Goal: Check status: Check status

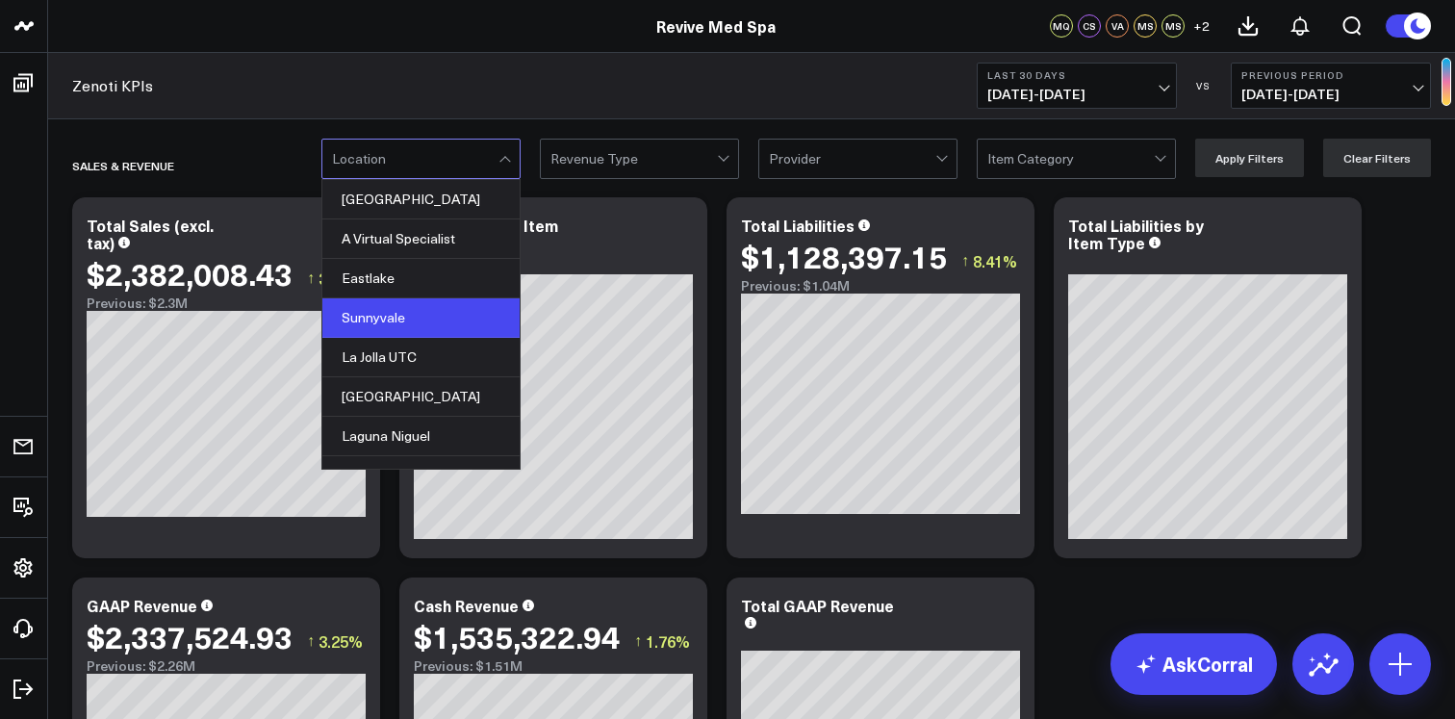
scroll to position [184, 0]
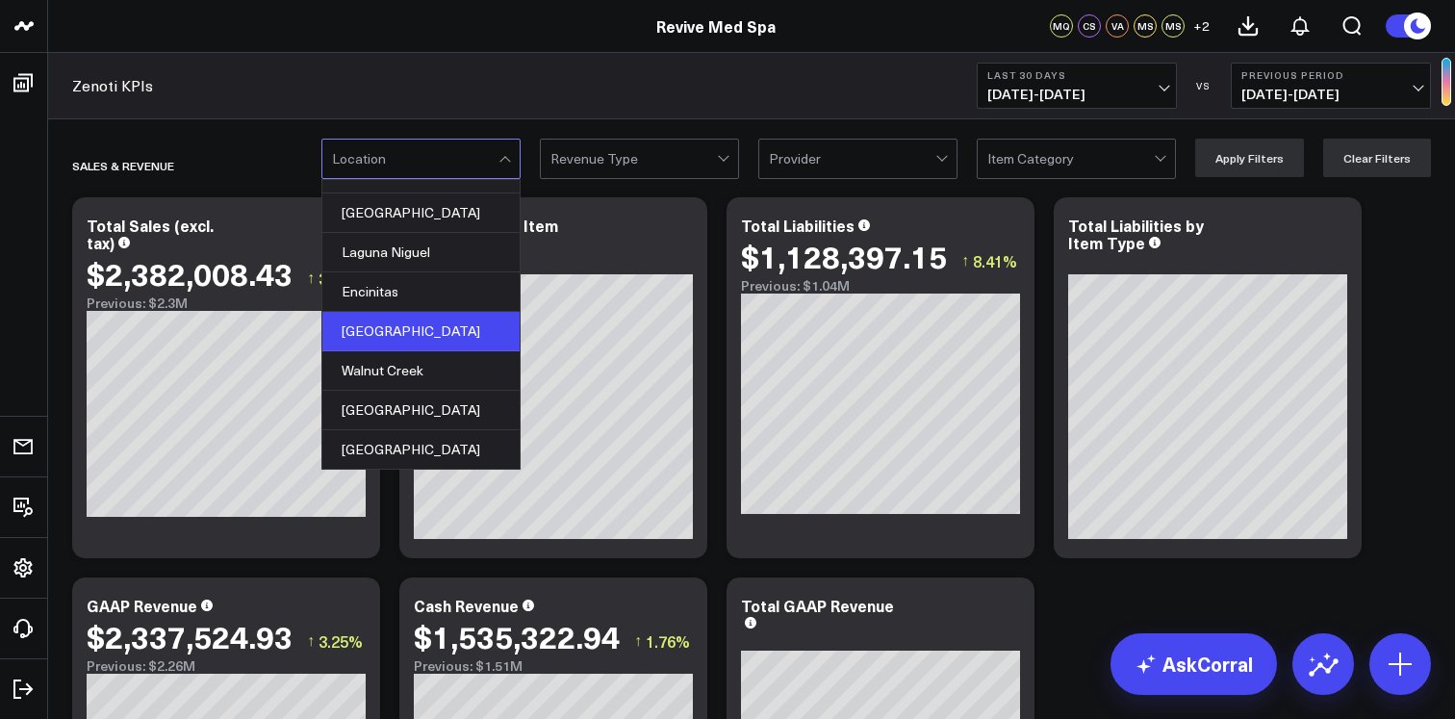
click at [451, 332] on div "[GEOGRAPHIC_DATA]" at bounding box center [420, 331] width 197 height 39
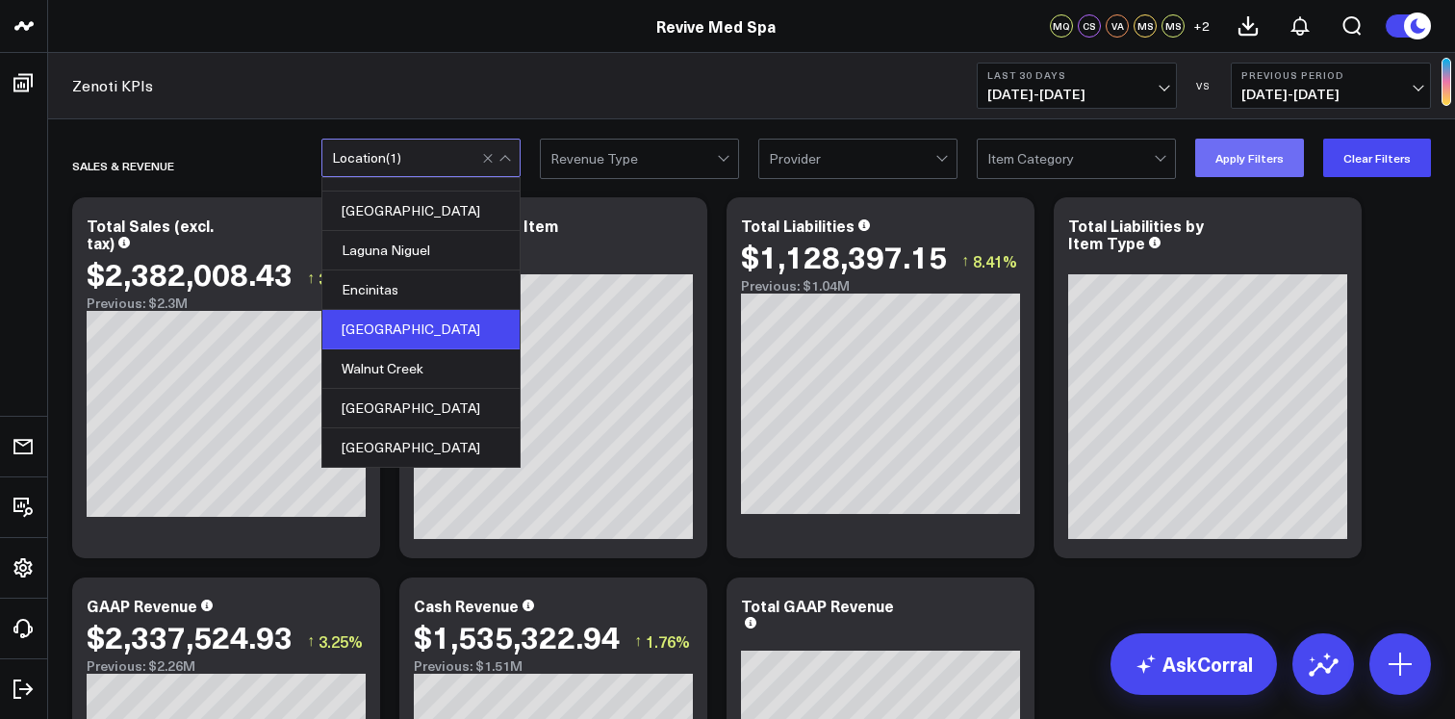
click at [1283, 145] on button "Apply Filters" at bounding box center [1249, 158] width 109 height 38
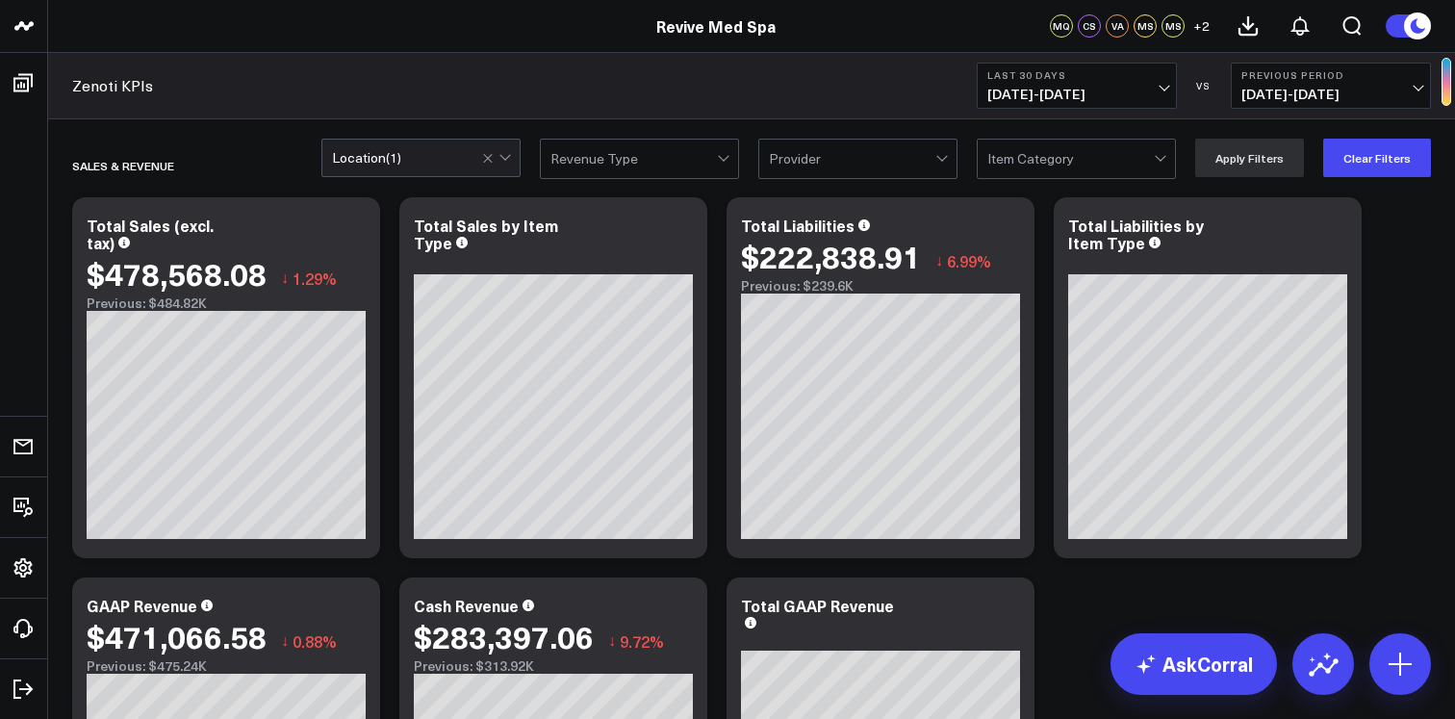
click at [1167, 89] on button "Last 30 Days [DATE] - [DATE]" at bounding box center [1077, 86] width 200 height 46
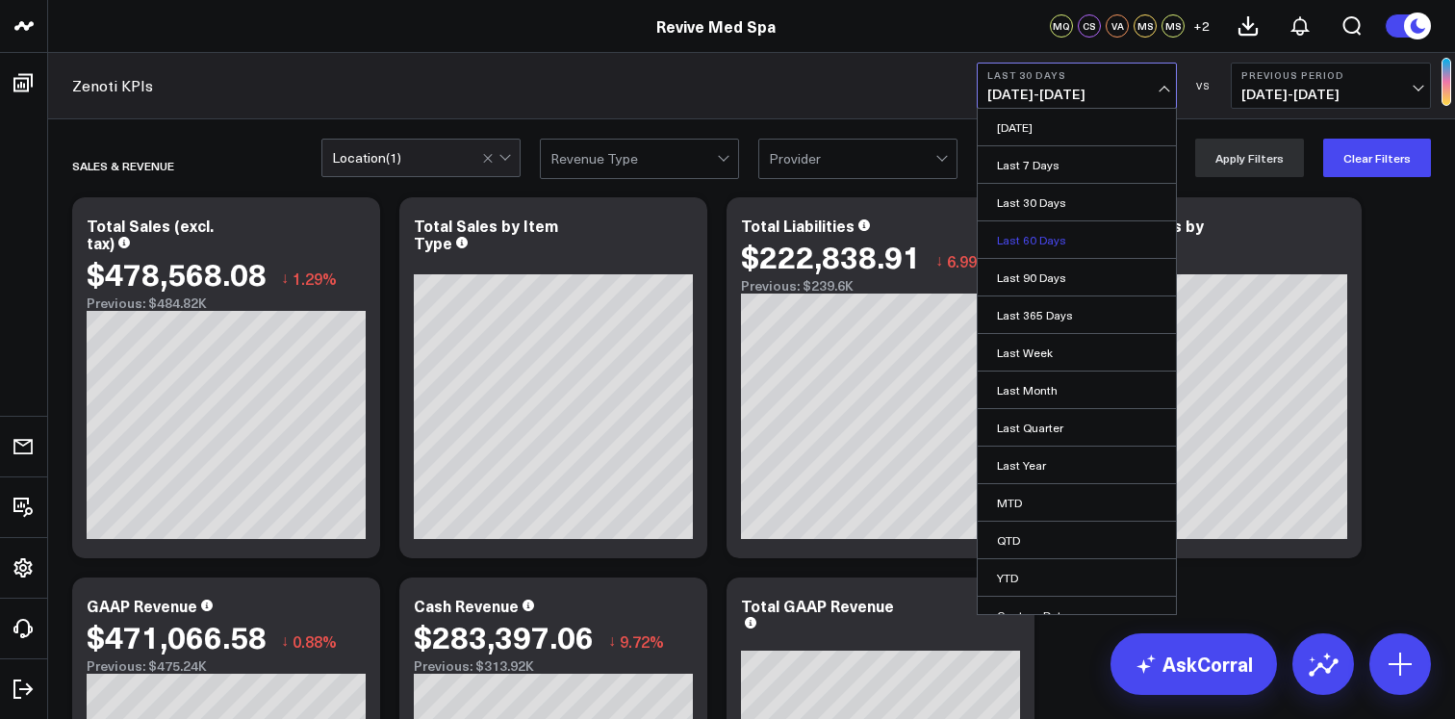
scroll to position [19, 0]
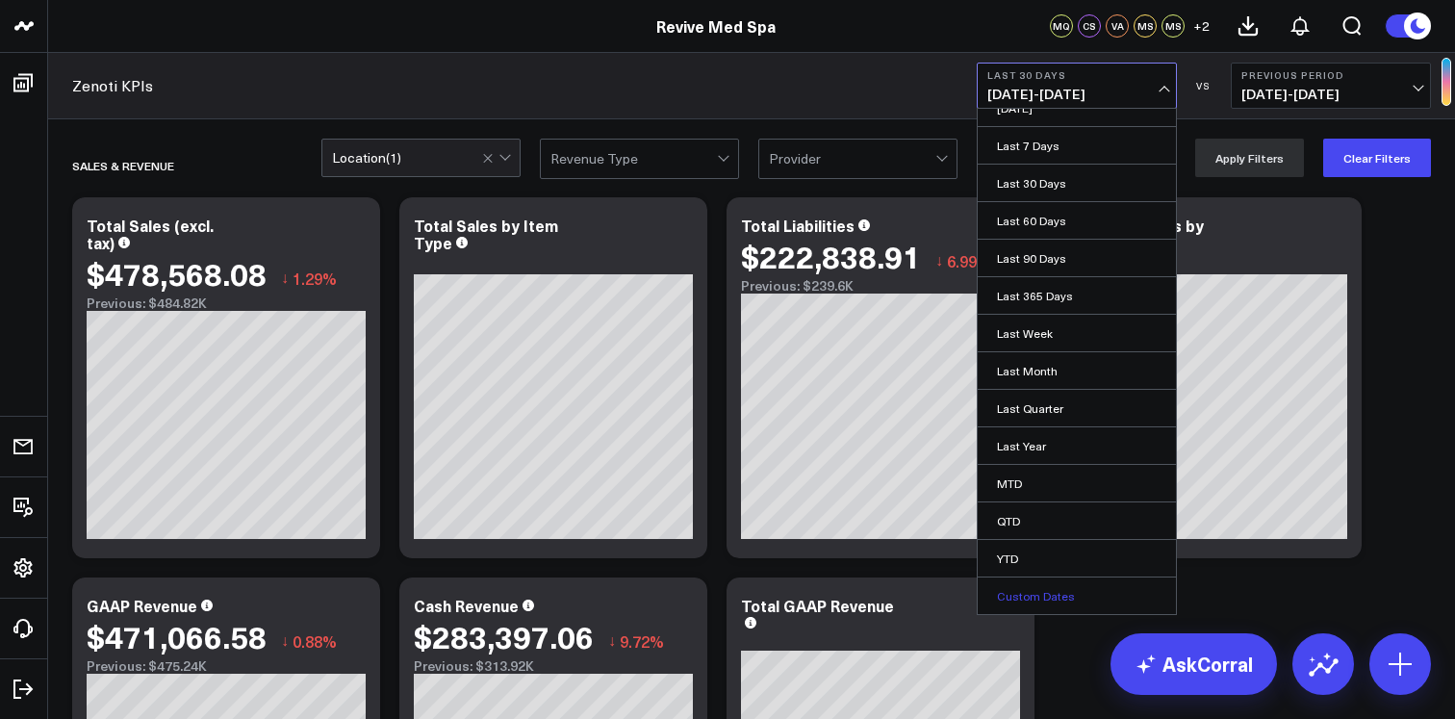
click at [1058, 601] on link "Custom Dates" at bounding box center [1077, 595] width 198 height 37
select select "9"
select select "2025"
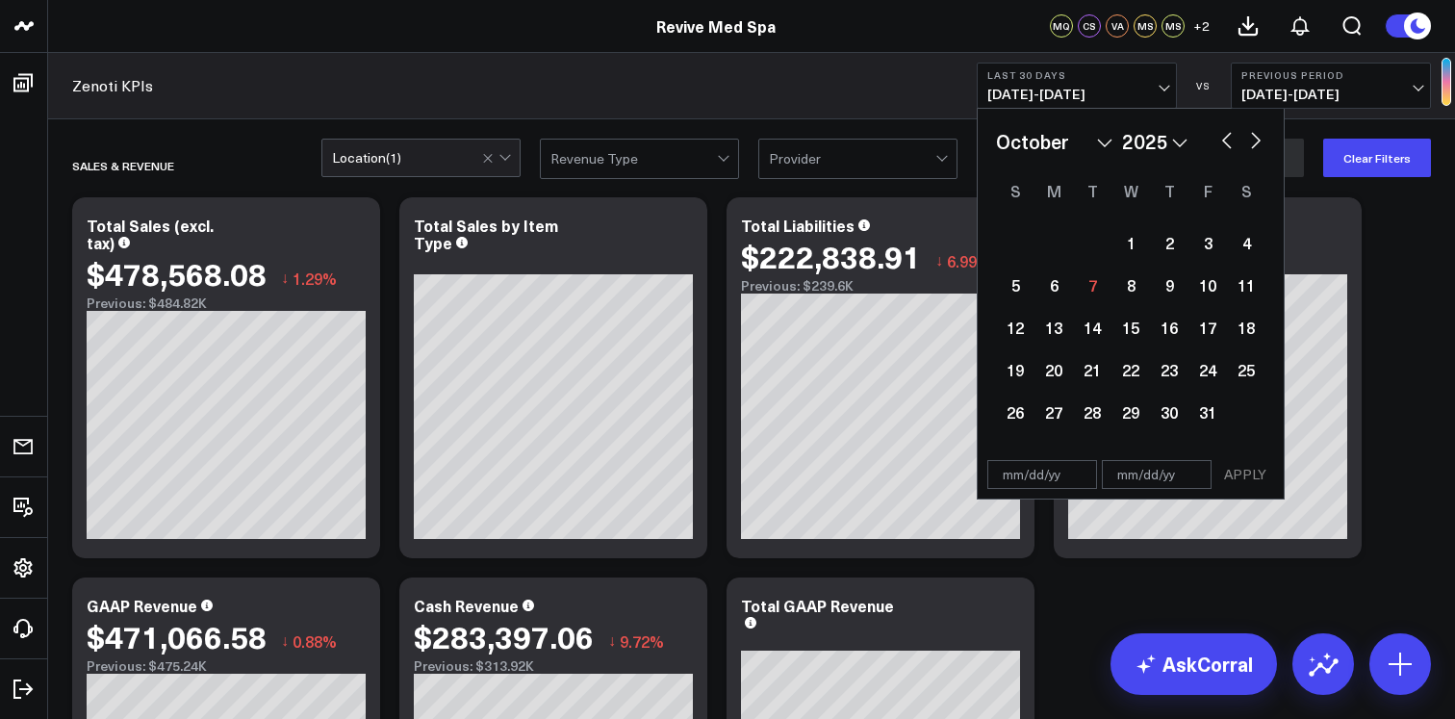
click at [1228, 150] on button "button" at bounding box center [1226, 138] width 19 height 23
select select "8"
select select "2025"
click at [1056, 250] on div "1" at bounding box center [1053, 242] width 38 height 38
type input "[DATE]"
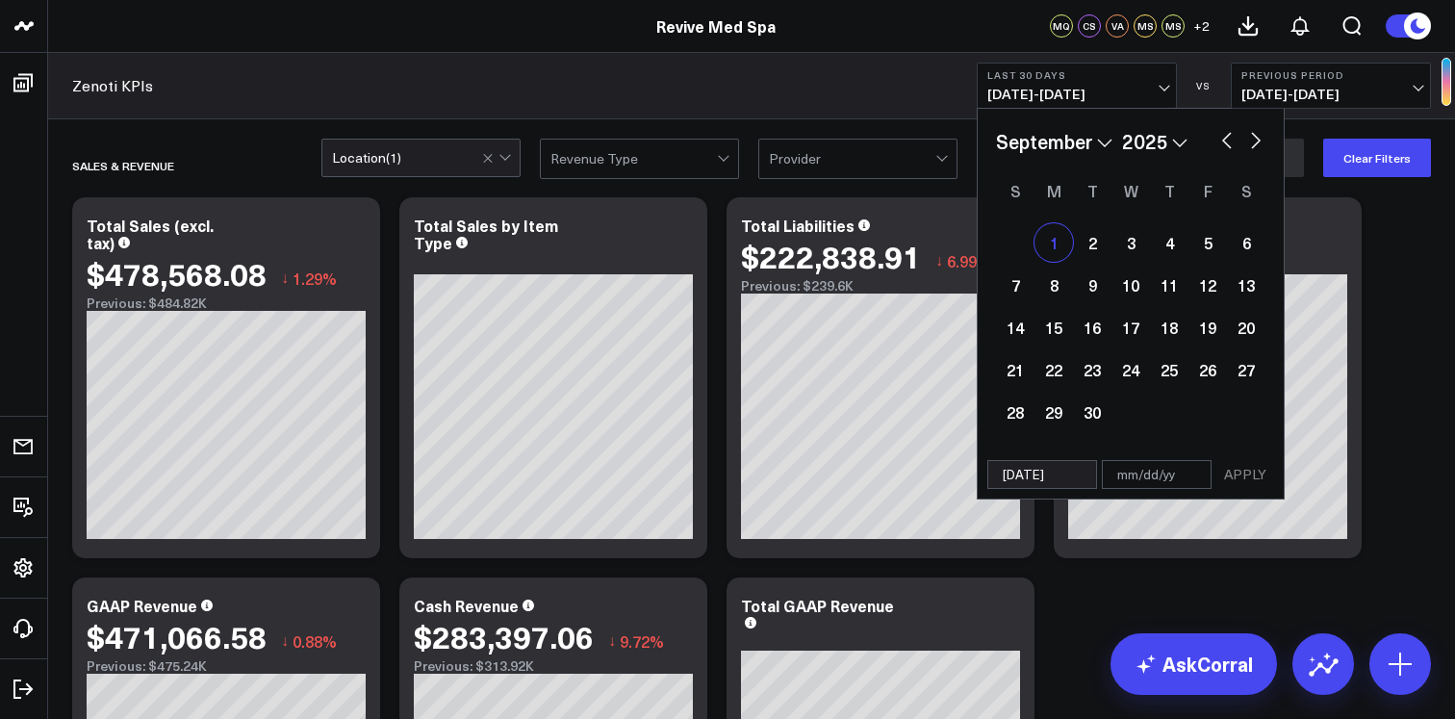
select select "8"
select select "2025"
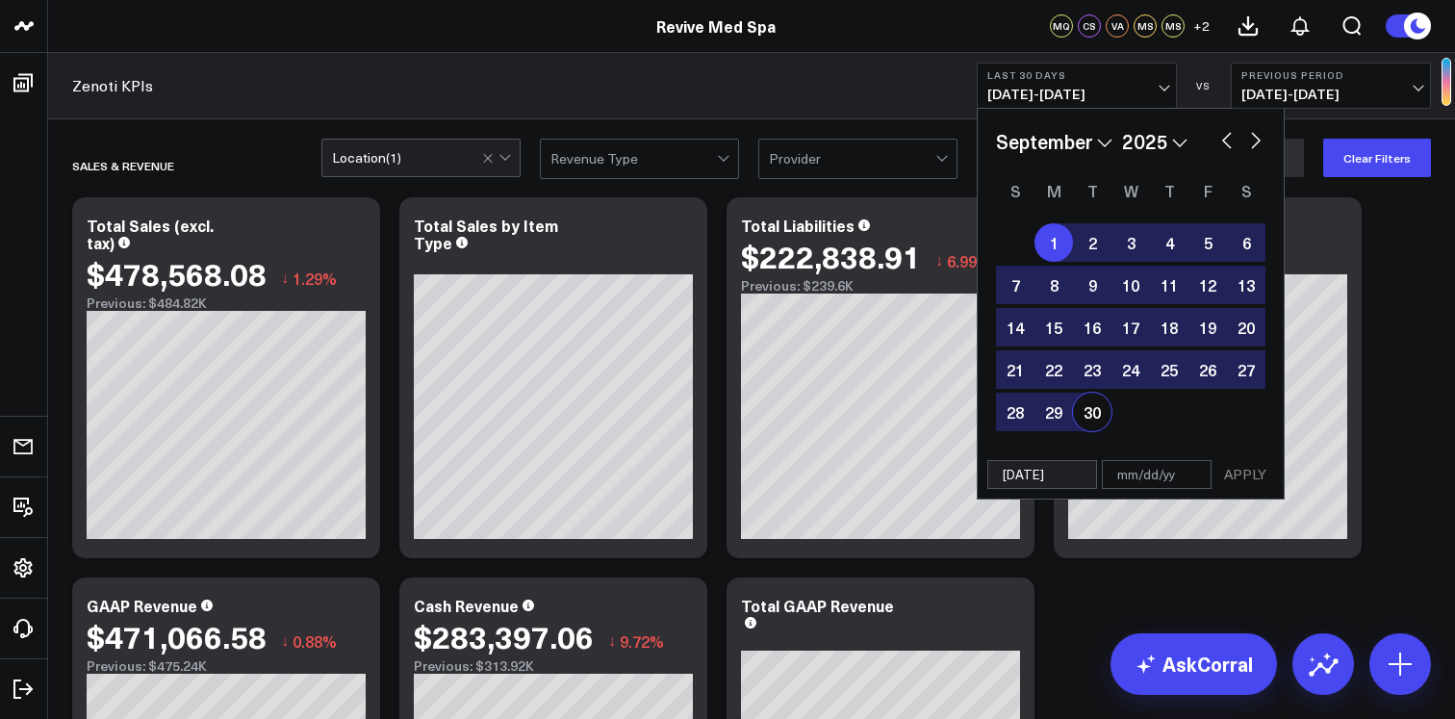
click at [1103, 424] on div "30" at bounding box center [1092, 412] width 38 height 38
type input "[DATE]"
select select "8"
select select "2025"
click at [1249, 472] on button "APPLY" at bounding box center [1245, 474] width 58 height 29
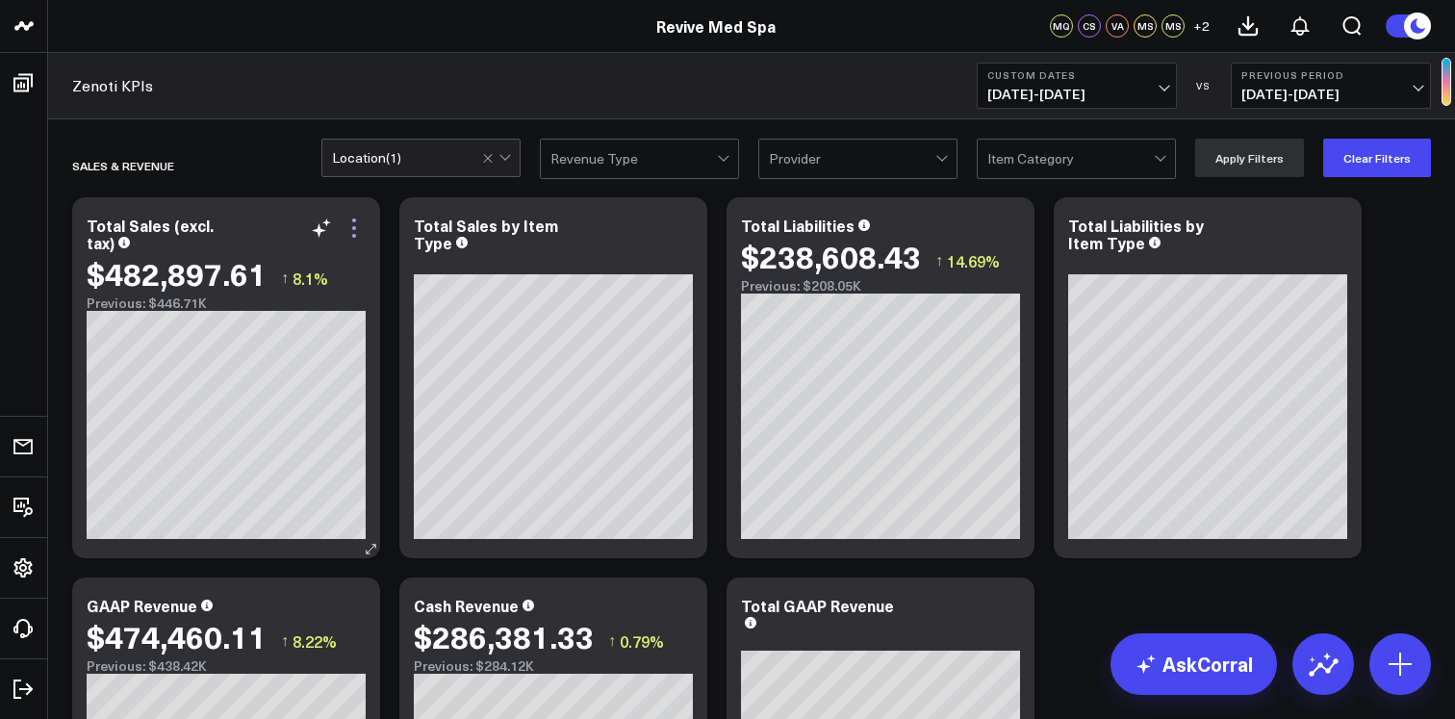
click at [357, 223] on icon at bounding box center [354, 228] width 23 height 23
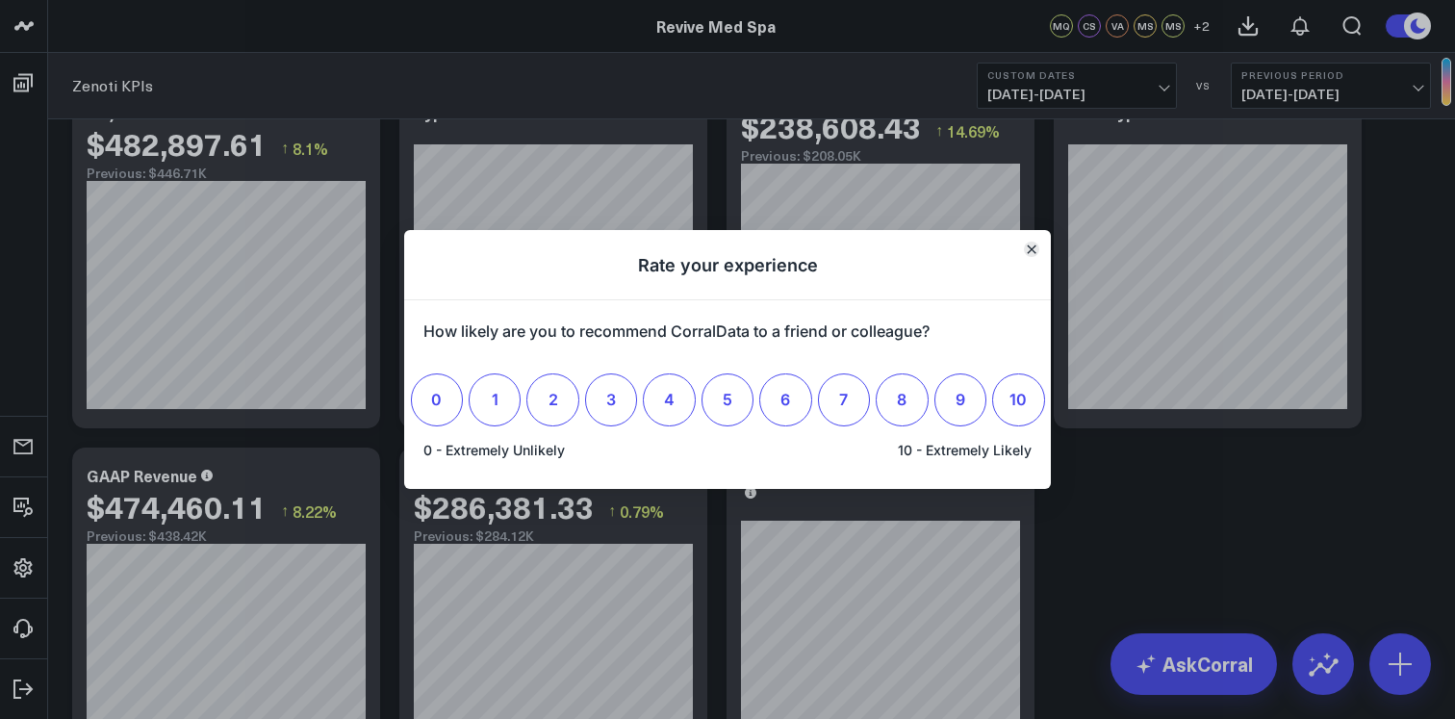
click at [1030, 250] on icon "Close" at bounding box center [1032, 249] width 8 height 8
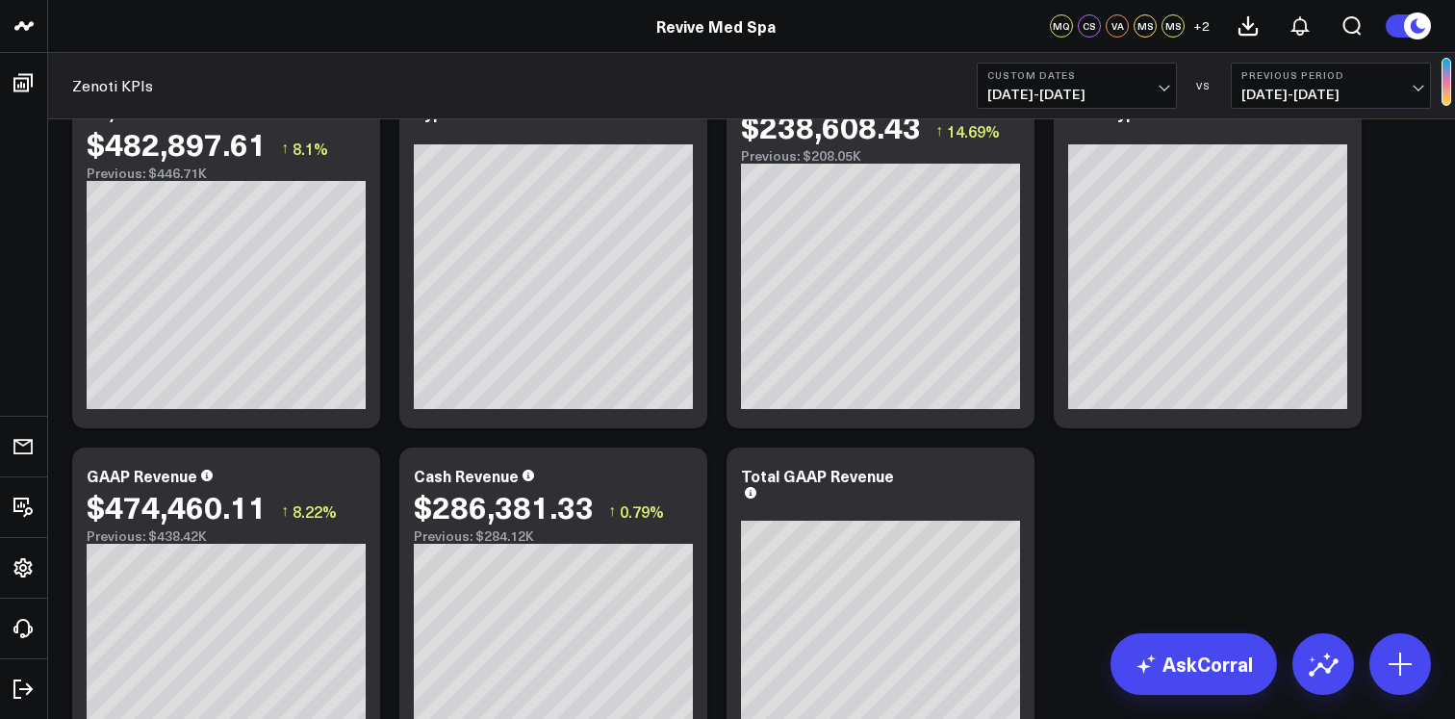
click at [1307, 99] on span "[DATE] - [DATE]" at bounding box center [1330, 94] width 179 height 15
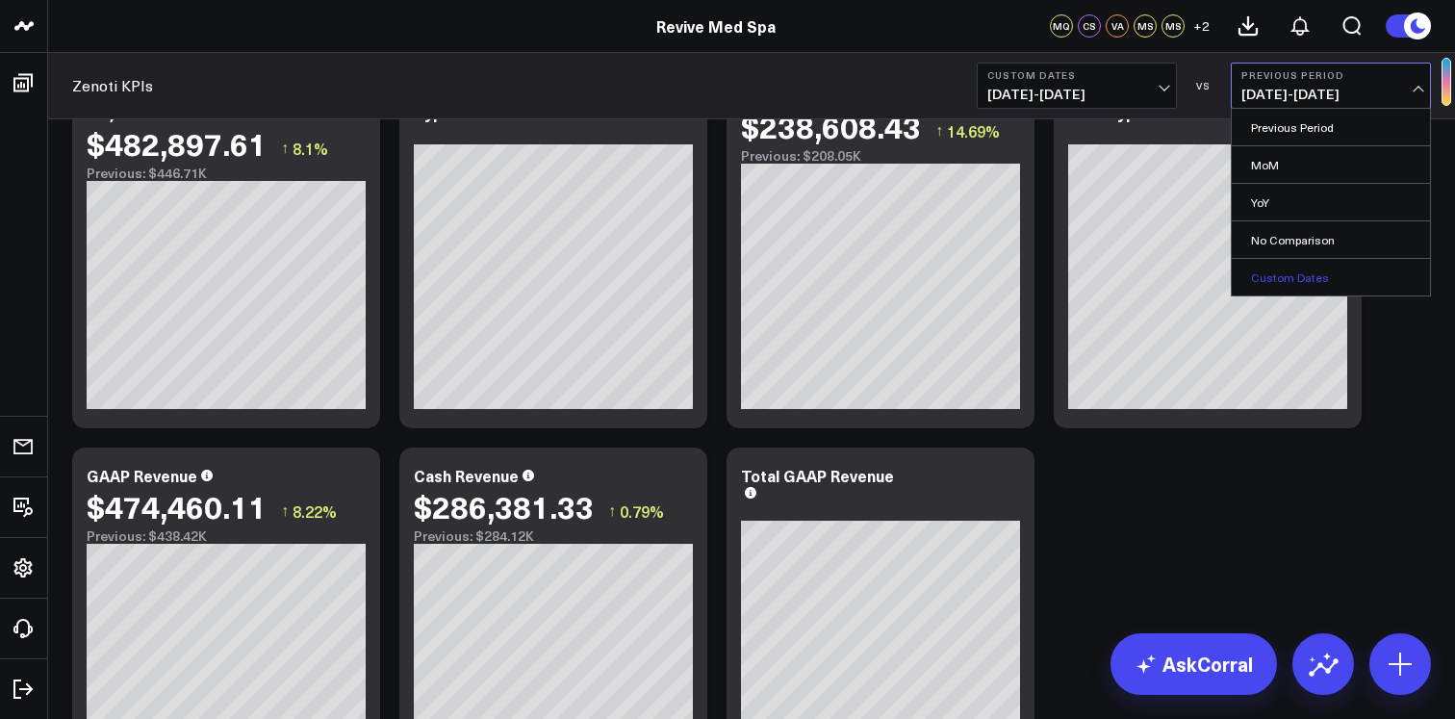
click at [1315, 263] on link "Custom Dates" at bounding box center [1331, 277] width 198 height 37
select select "9"
select select "2025"
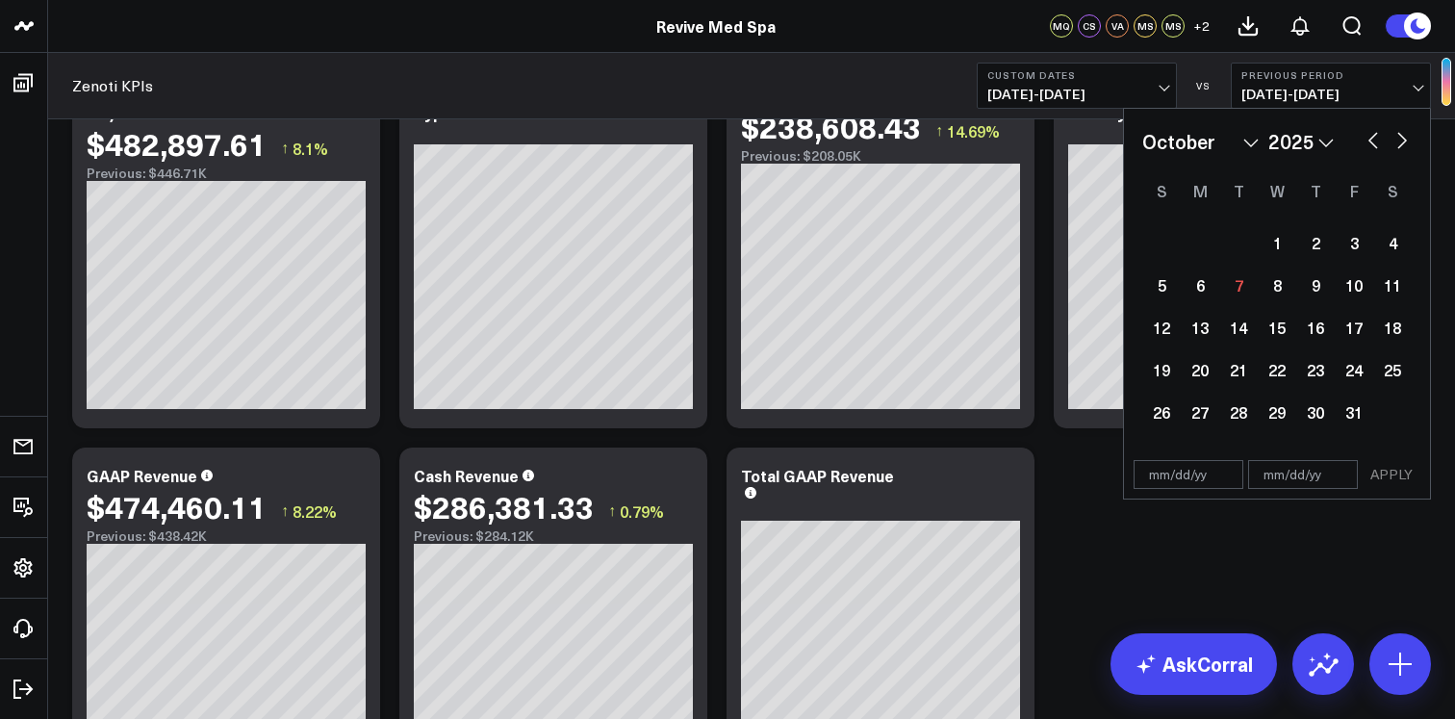
click at [1250, 140] on select "January February March April May June July August September October November De…" at bounding box center [1200, 141] width 116 height 29
select select "8"
select select "2025"
click at [1328, 145] on select "2026 2025 2024 2023 2022 2021 2020 2019 2018 2017 2016 2015 2014 2013 2012 2011…" at bounding box center [1300, 141] width 65 height 29
select select "8"
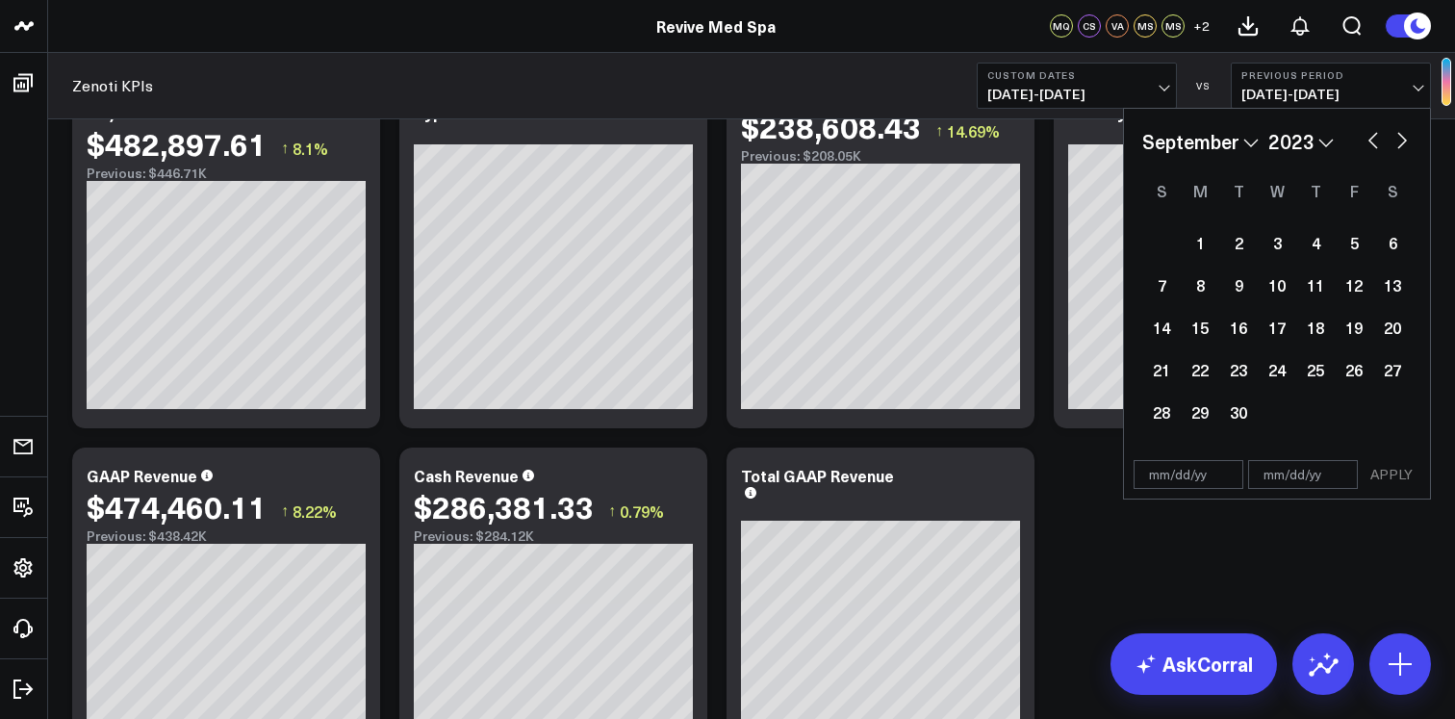
select select "2023"
click at [1346, 238] on div "1" at bounding box center [1354, 242] width 38 height 38
type input "[DATE]"
select select "8"
select select "2023"
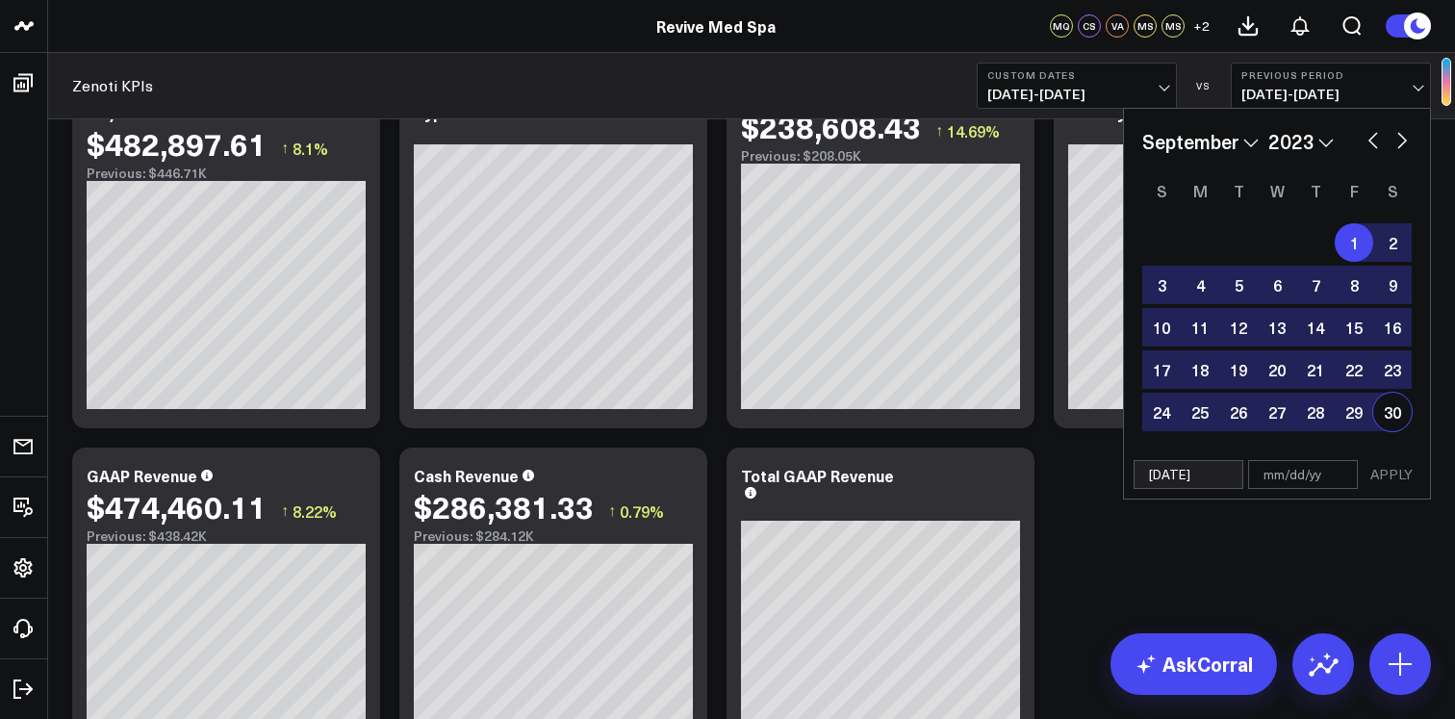
click at [1389, 411] on div "30" at bounding box center [1392, 412] width 38 height 38
type input "[DATE]"
select select "8"
select select "2023"
click at [1392, 470] on button "APPLY" at bounding box center [1392, 474] width 58 height 29
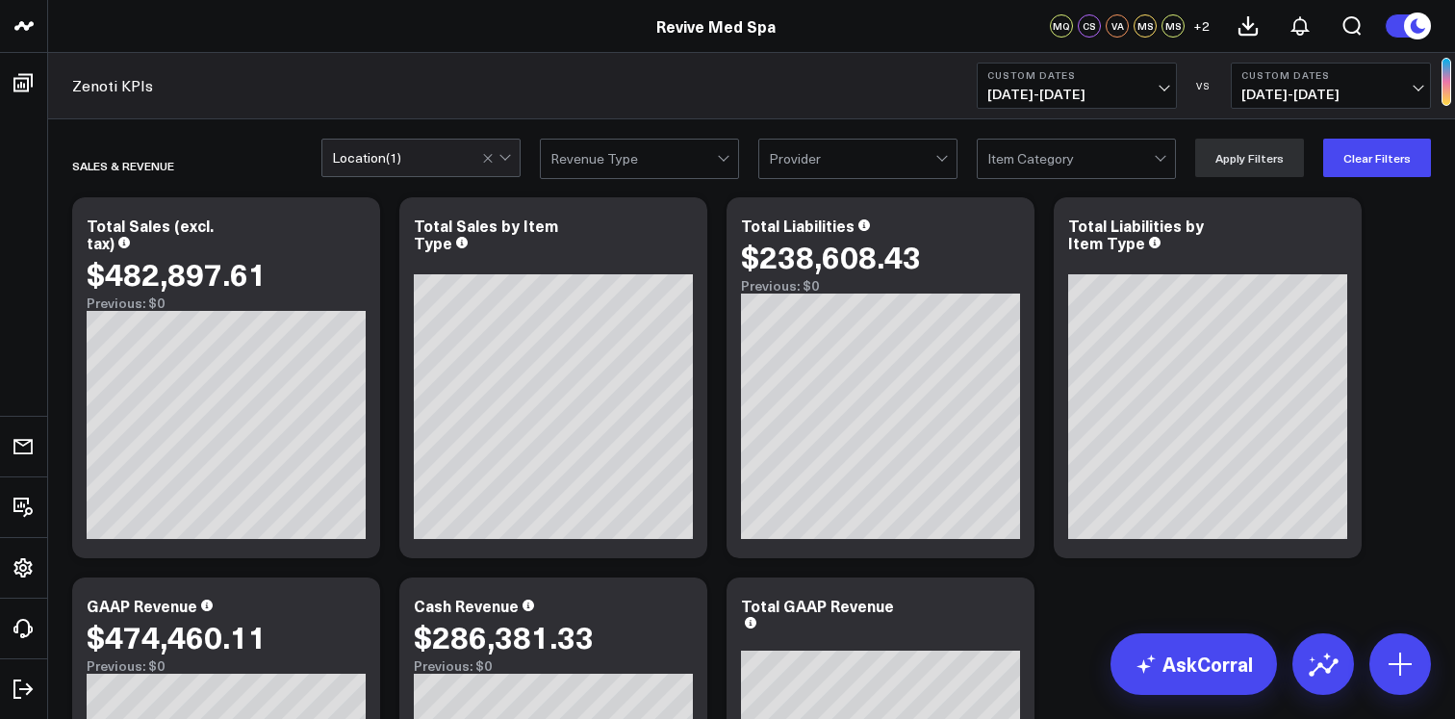
click at [1354, 103] on button "Custom Dates [DATE] - [DATE]" at bounding box center [1331, 86] width 200 height 46
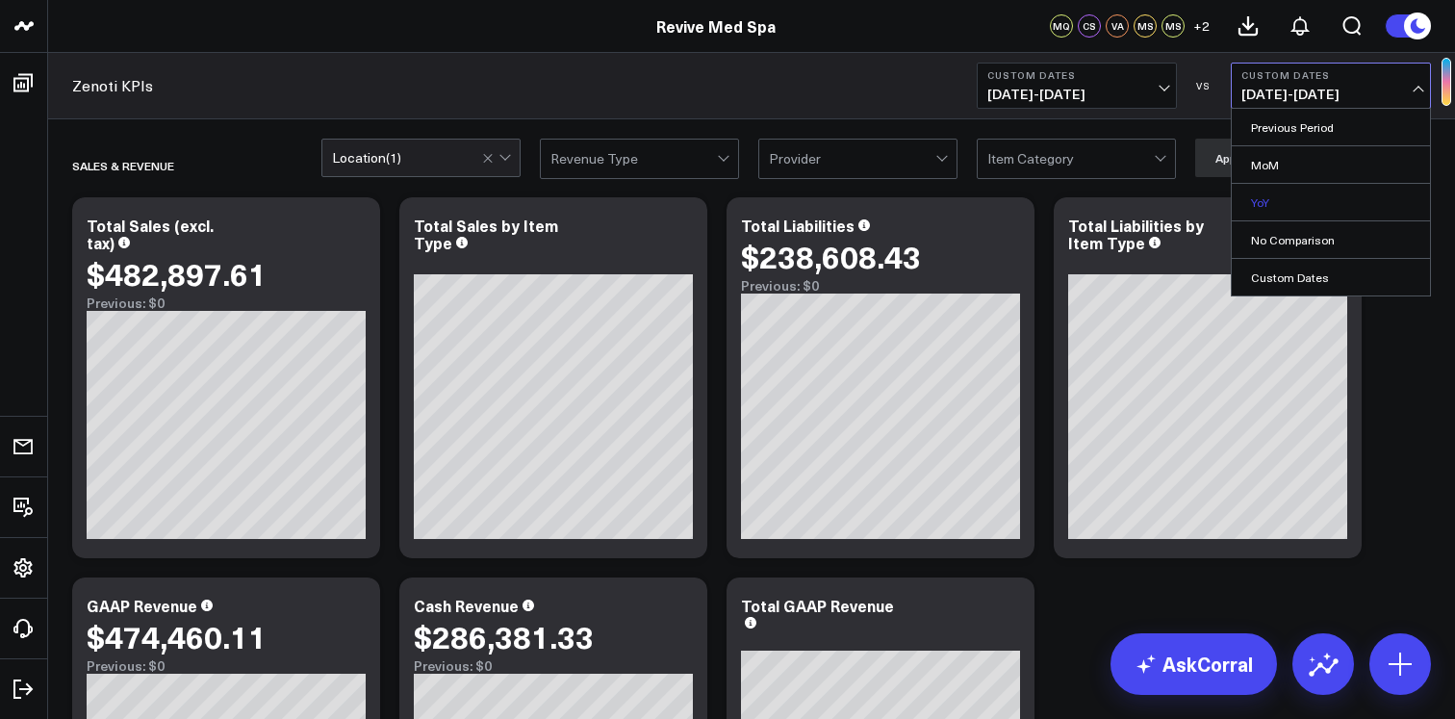
click at [1294, 214] on link "YoY" at bounding box center [1331, 202] width 198 height 37
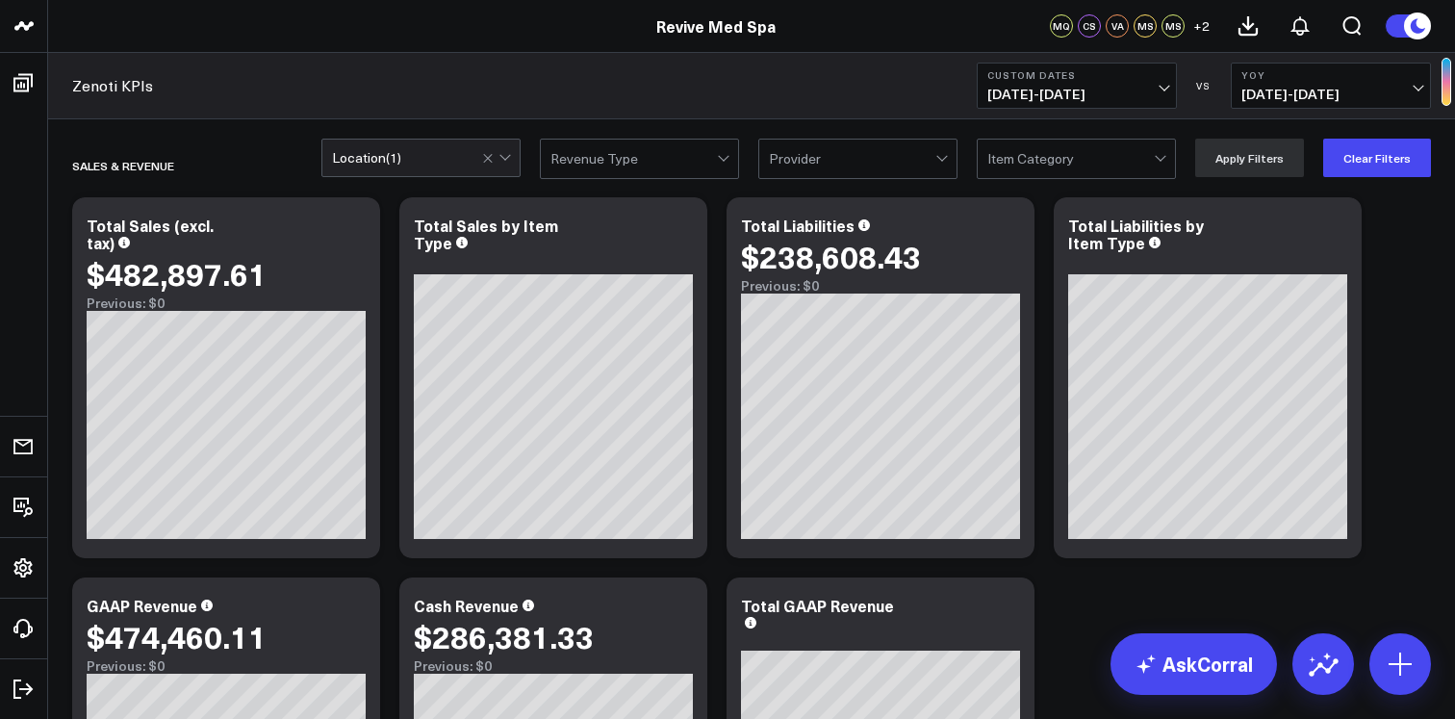
click at [1340, 83] on button "YoY [DATE] - [DATE]" at bounding box center [1331, 86] width 200 height 46
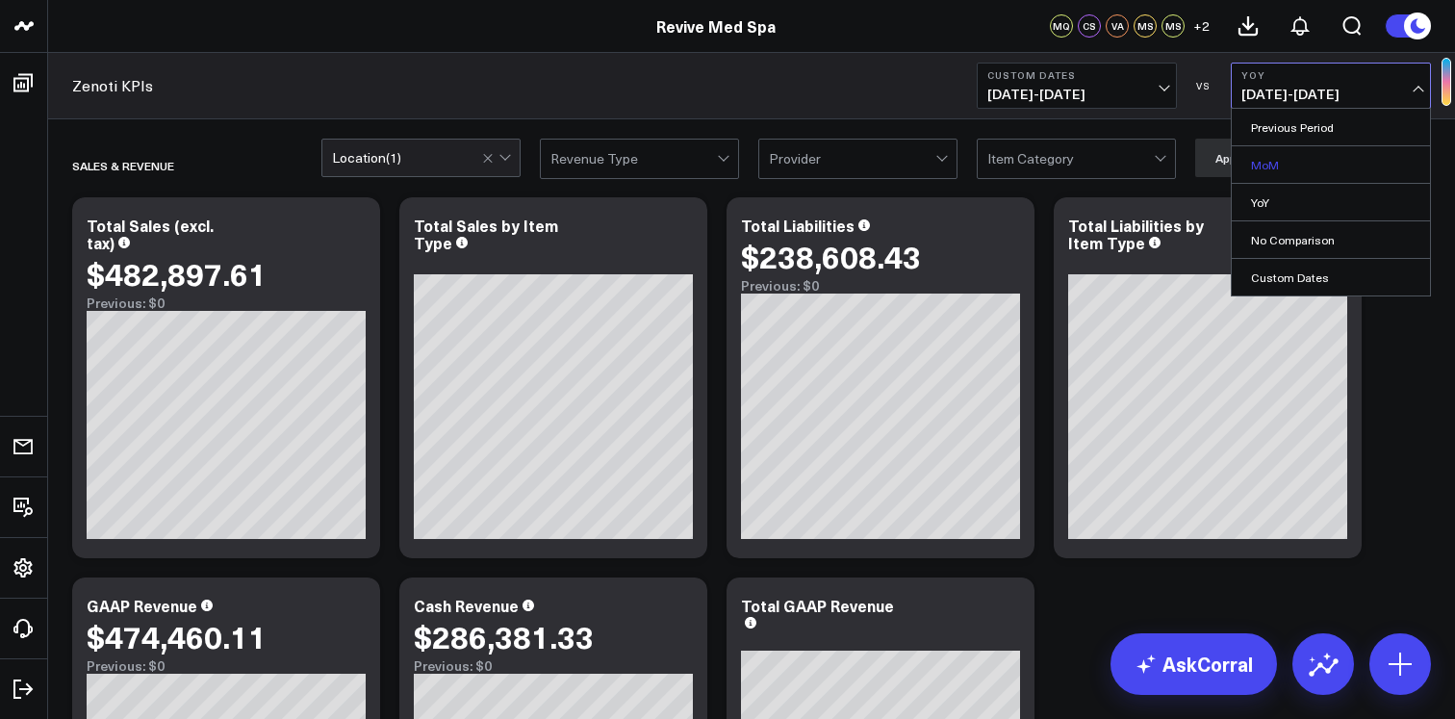
click at [1302, 176] on link "MoM" at bounding box center [1331, 164] width 198 height 37
